Goal: Check status: Check status

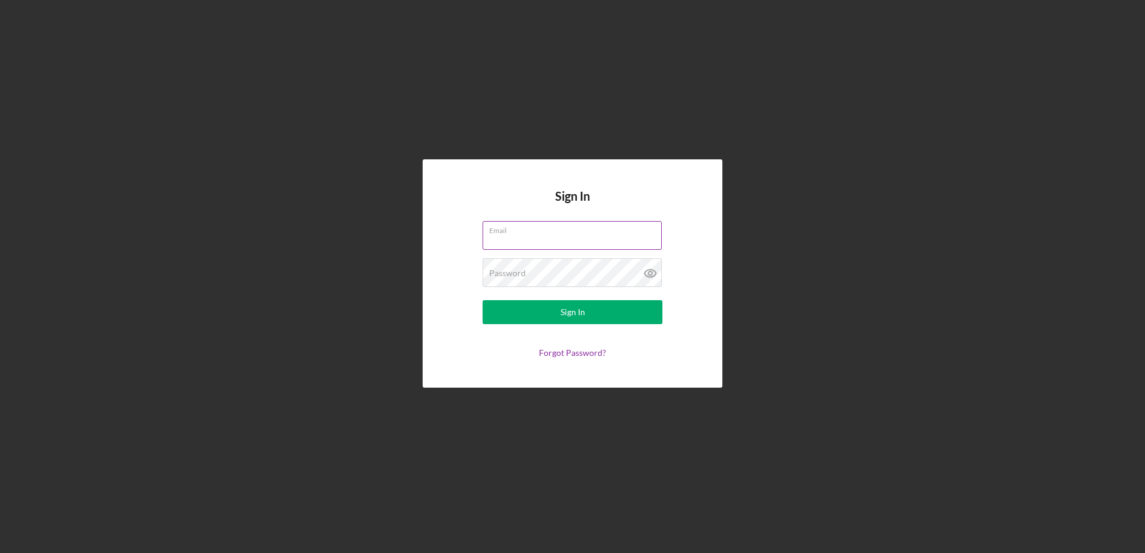
type input "[EMAIL_ADDRESS][DOMAIN_NAME]"
click at [577, 237] on input "[EMAIL_ADDRESS][DOMAIN_NAME]" at bounding box center [571, 235] width 179 height 29
type input "[EMAIL_ADDRESS][DOMAIN_NAME]"
click at [587, 241] on input "[EMAIL_ADDRESS][DOMAIN_NAME]" at bounding box center [571, 235] width 179 height 29
